Goal: Information Seeking & Learning: Learn about a topic

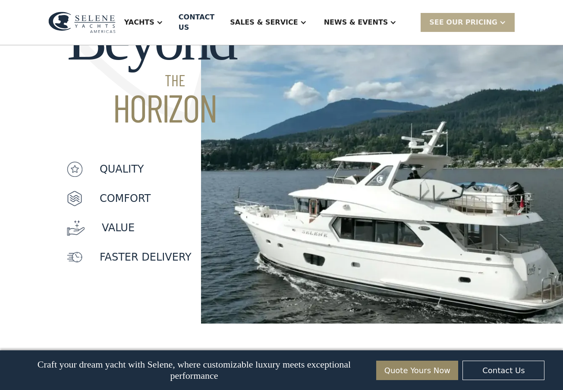
scroll to position [777, 0]
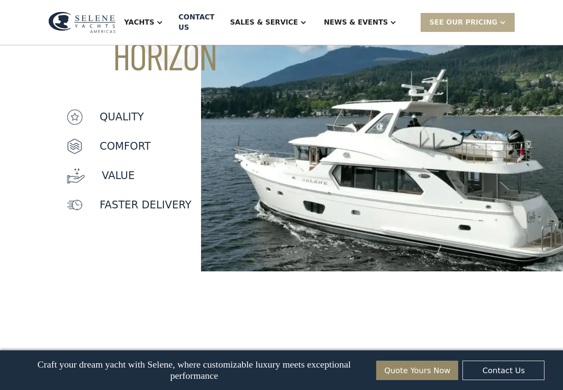
click at [76, 197] on img at bounding box center [75, 205] width 16 height 16
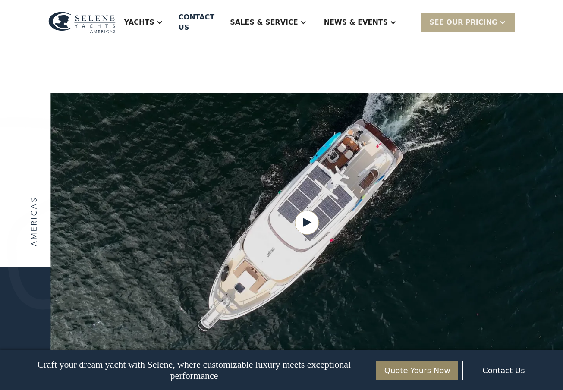
scroll to position [1036, 0]
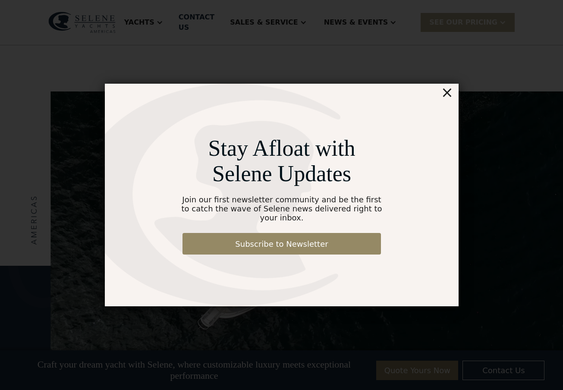
click at [451, 101] on div "×" at bounding box center [447, 92] width 13 height 17
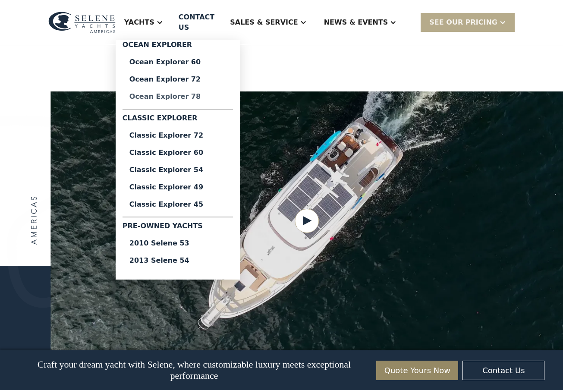
click at [201, 93] on div "Ocean Explorer 78" at bounding box center [177, 96] width 97 height 7
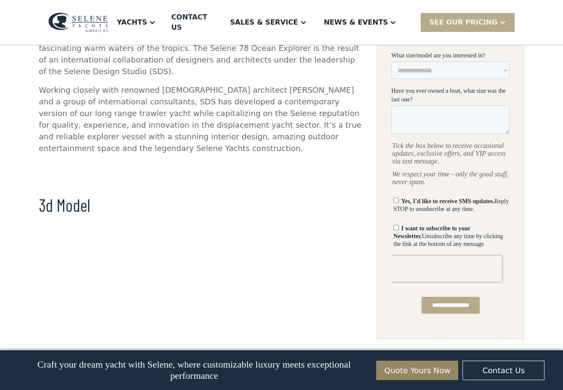
scroll to position [517, 0]
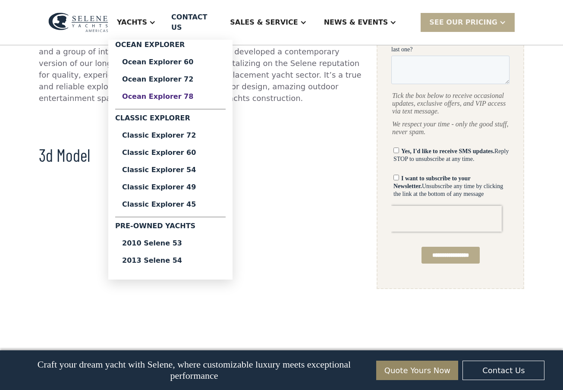
click at [190, 93] on div "Ocean Explorer 78" at bounding box center [170, 96] width 97 height 7
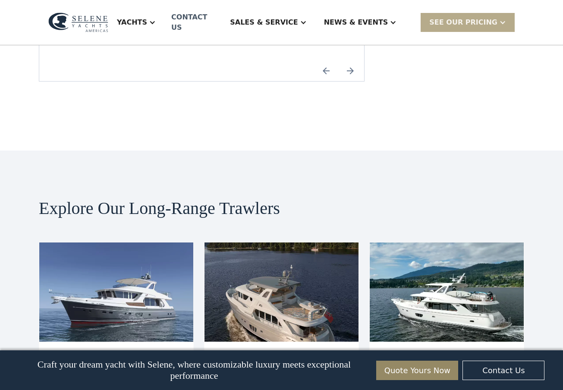
scroll to position [1466, 0]
